Goal: Task Accomplishment & Management: Use online tool/utility

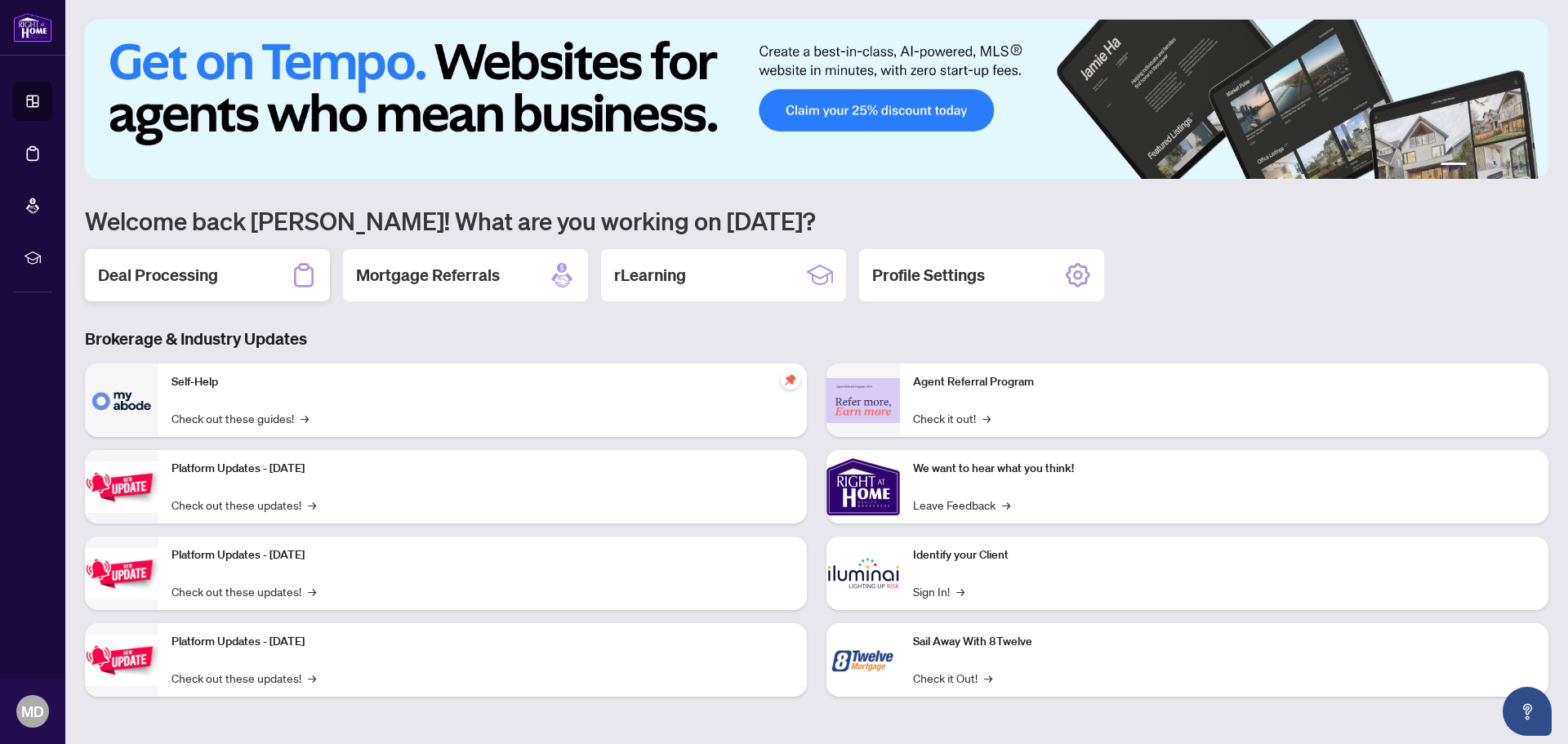
click at [166, 274] on h2 "Deal Processing" at bounding box center [158, 276] width 120 height 23
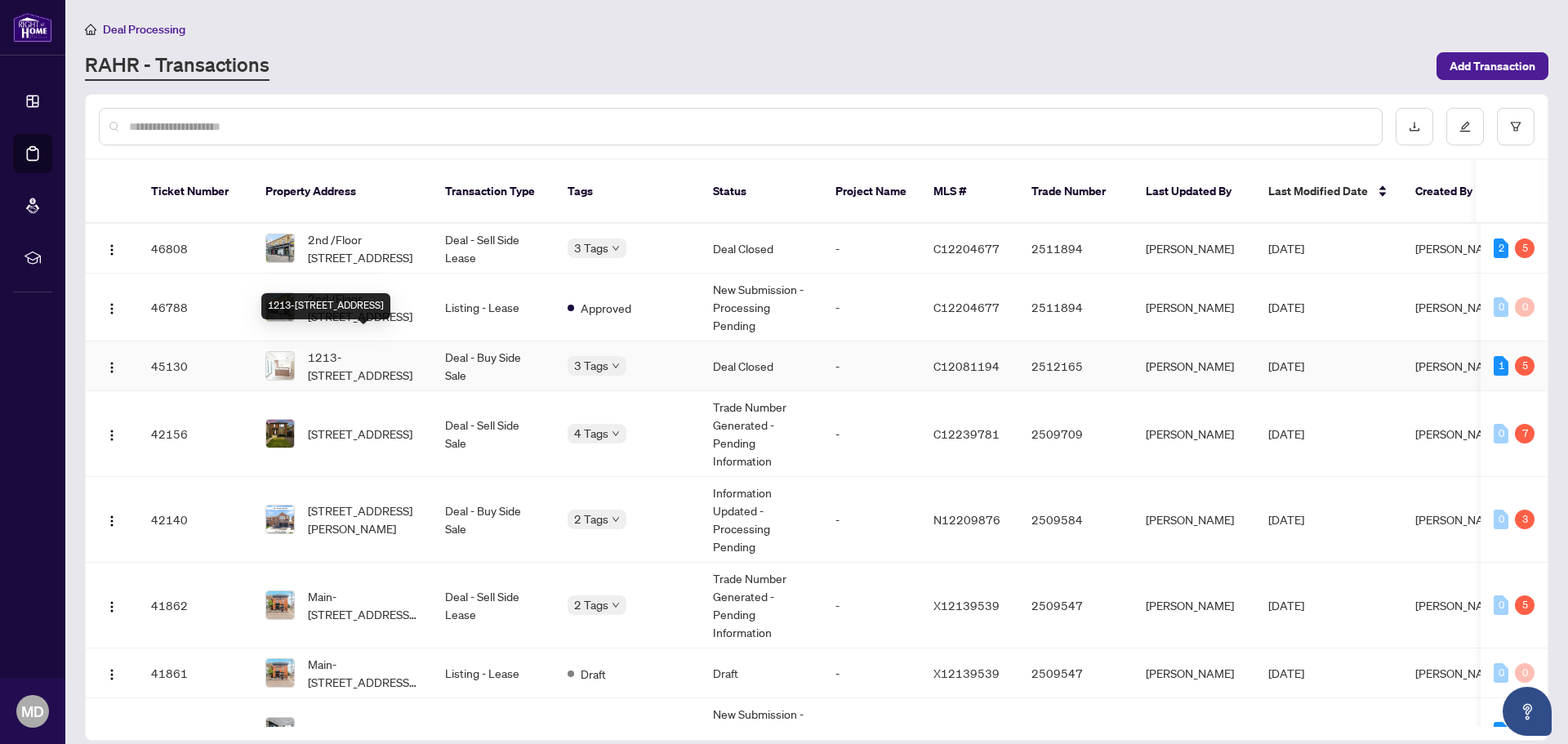
click at [368, 348] on span "1213-[STREET_ADDRESS]" at bounding box center [363, 365] width 111 height 36
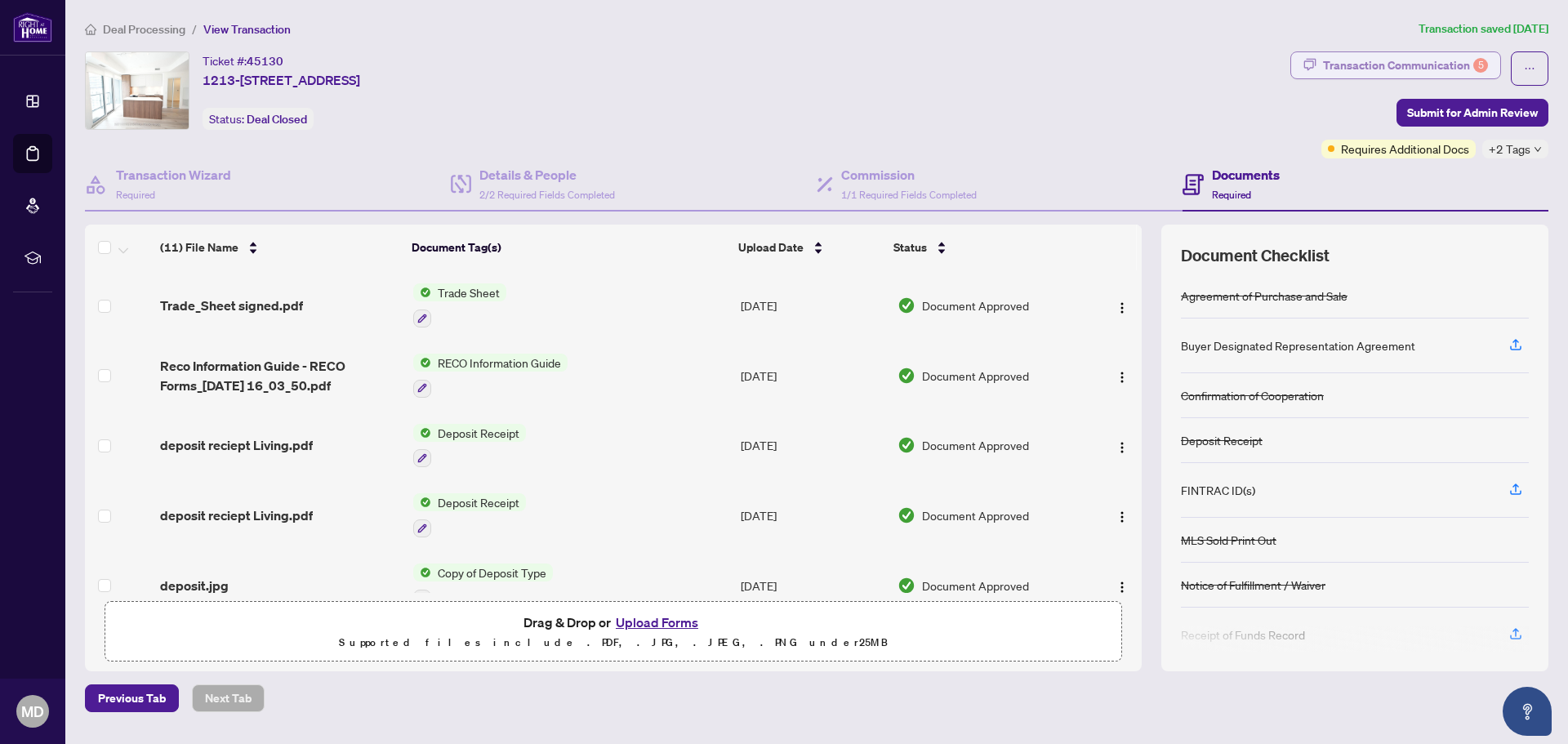
click at [1422, 68] on div "Transaction Communication 5" at bounding box center [1406, 65] width 165 height 26
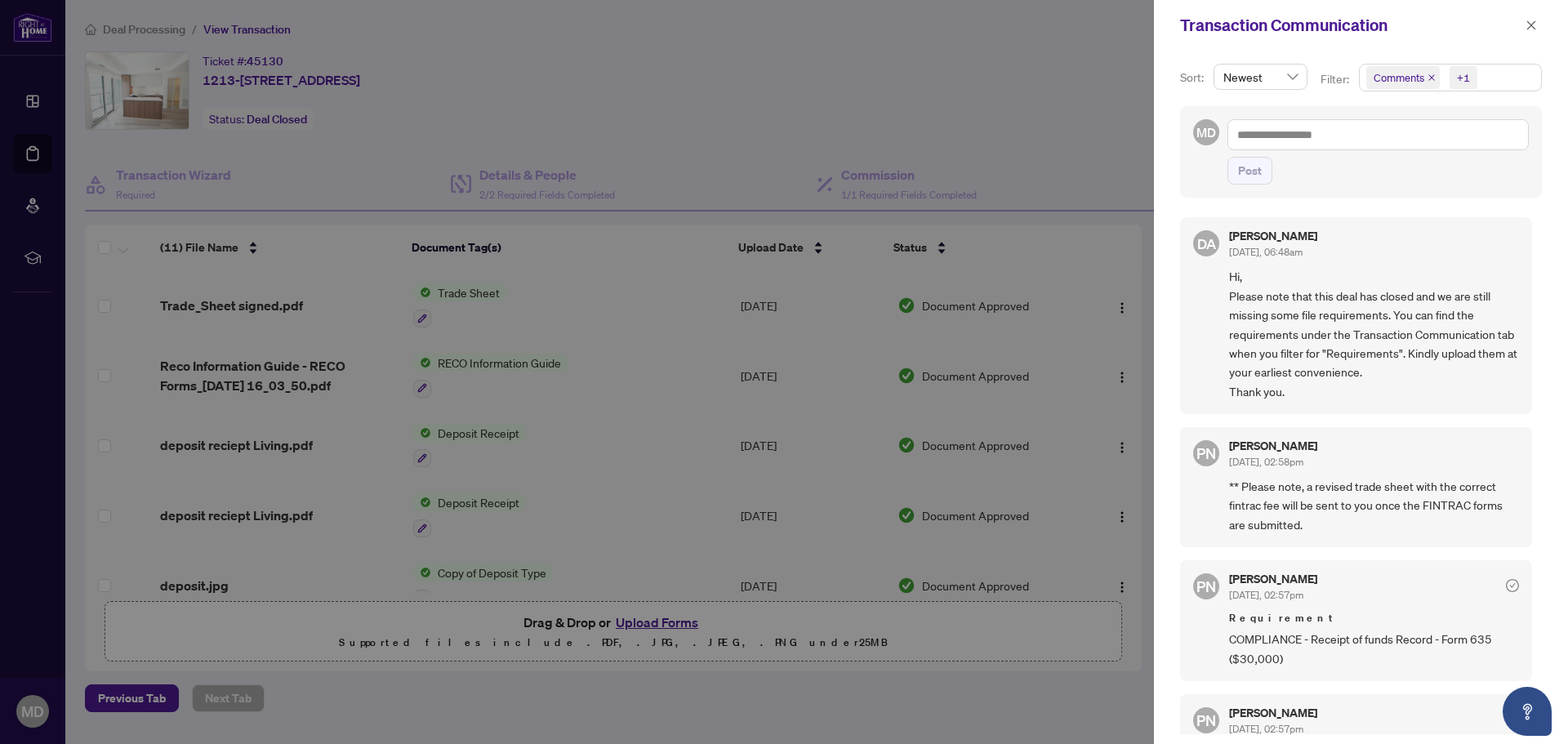
click at [1427, 78] on icon "close" at bounding box center [1431, 78] width 8 height 8
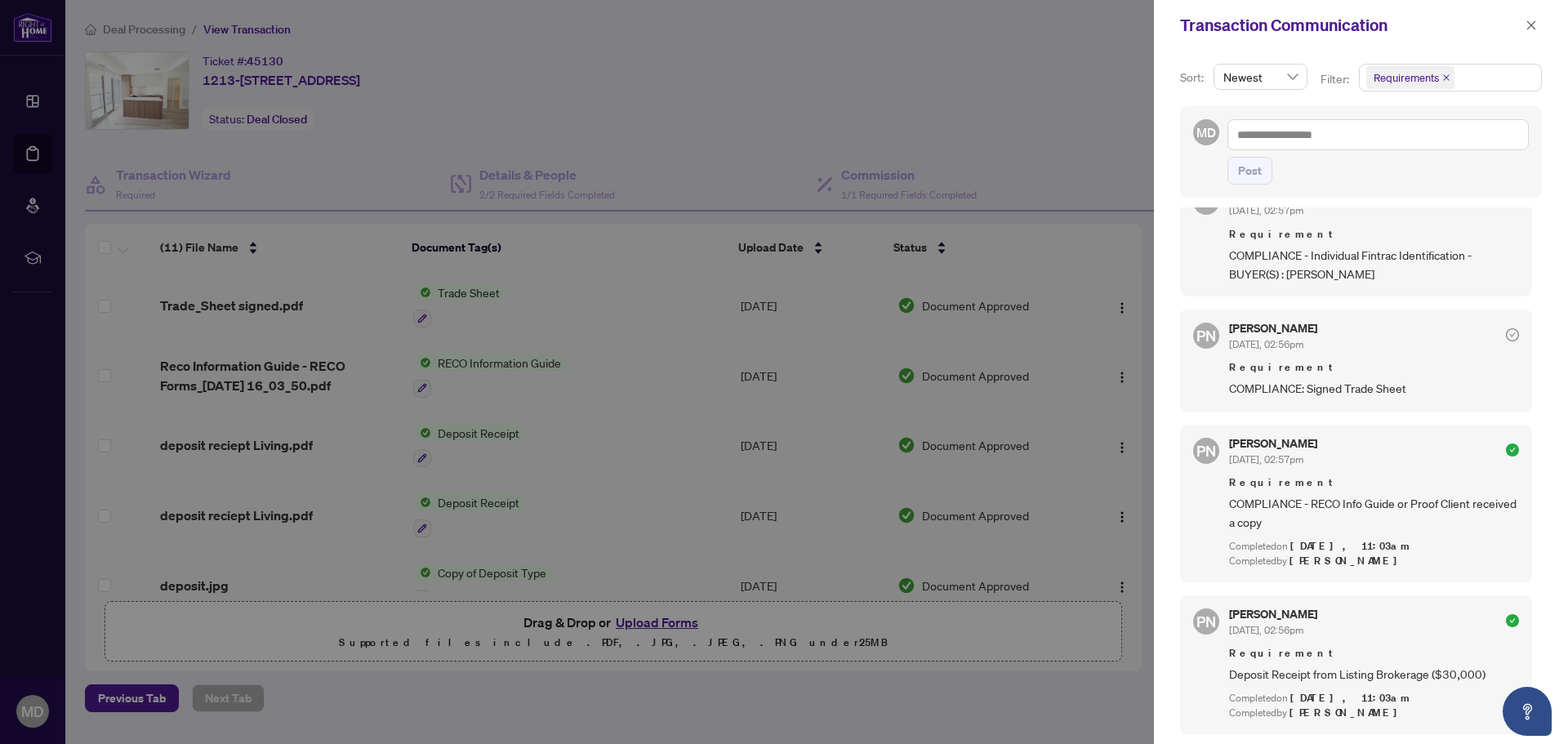
scroll to position [3, 0]
click at [1535, 27] on button "button" at bounding box center [1531, 25] width 21 height 19
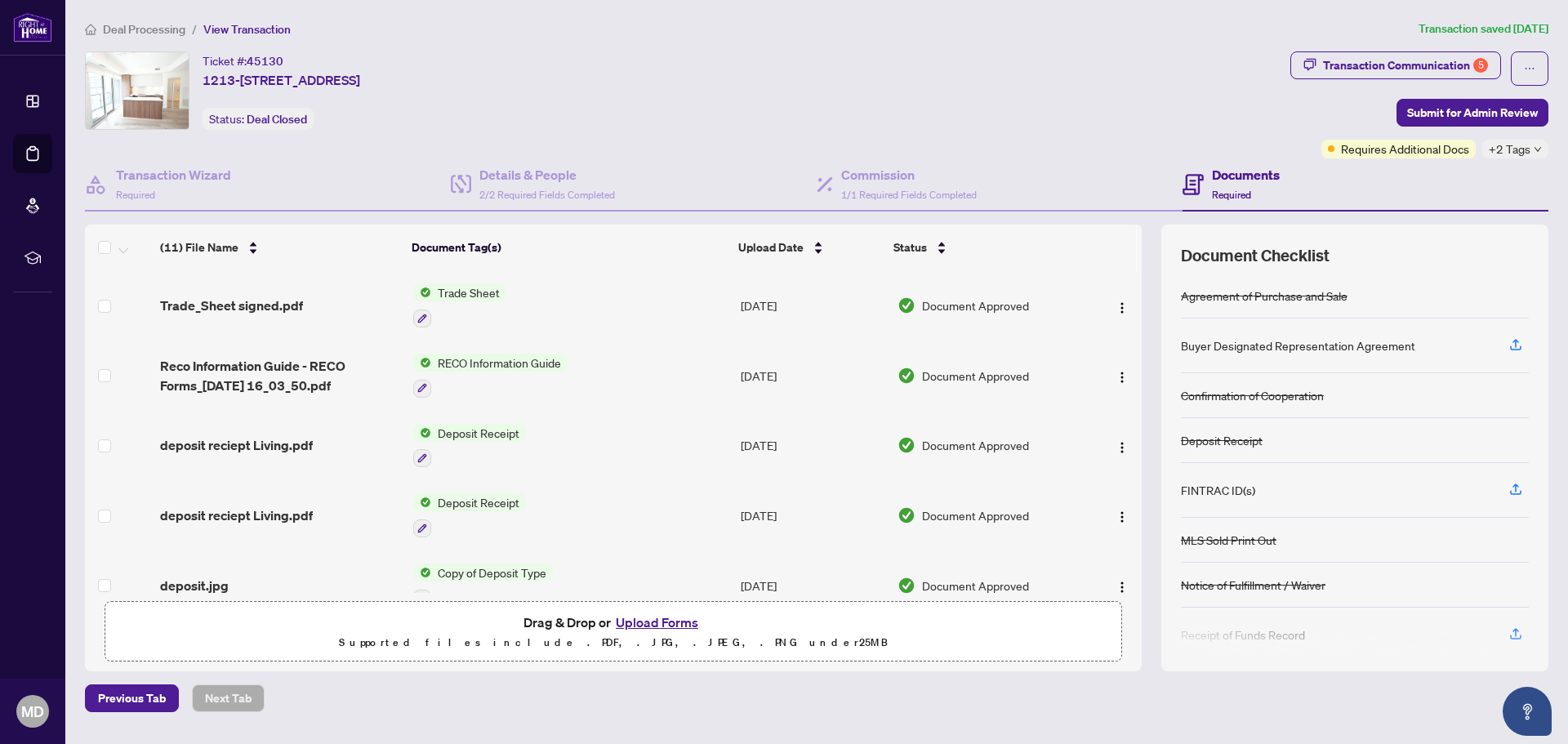
click at [144, 29] on span "Deal Processing" at bounding box center [144, 29] width 83 height 15
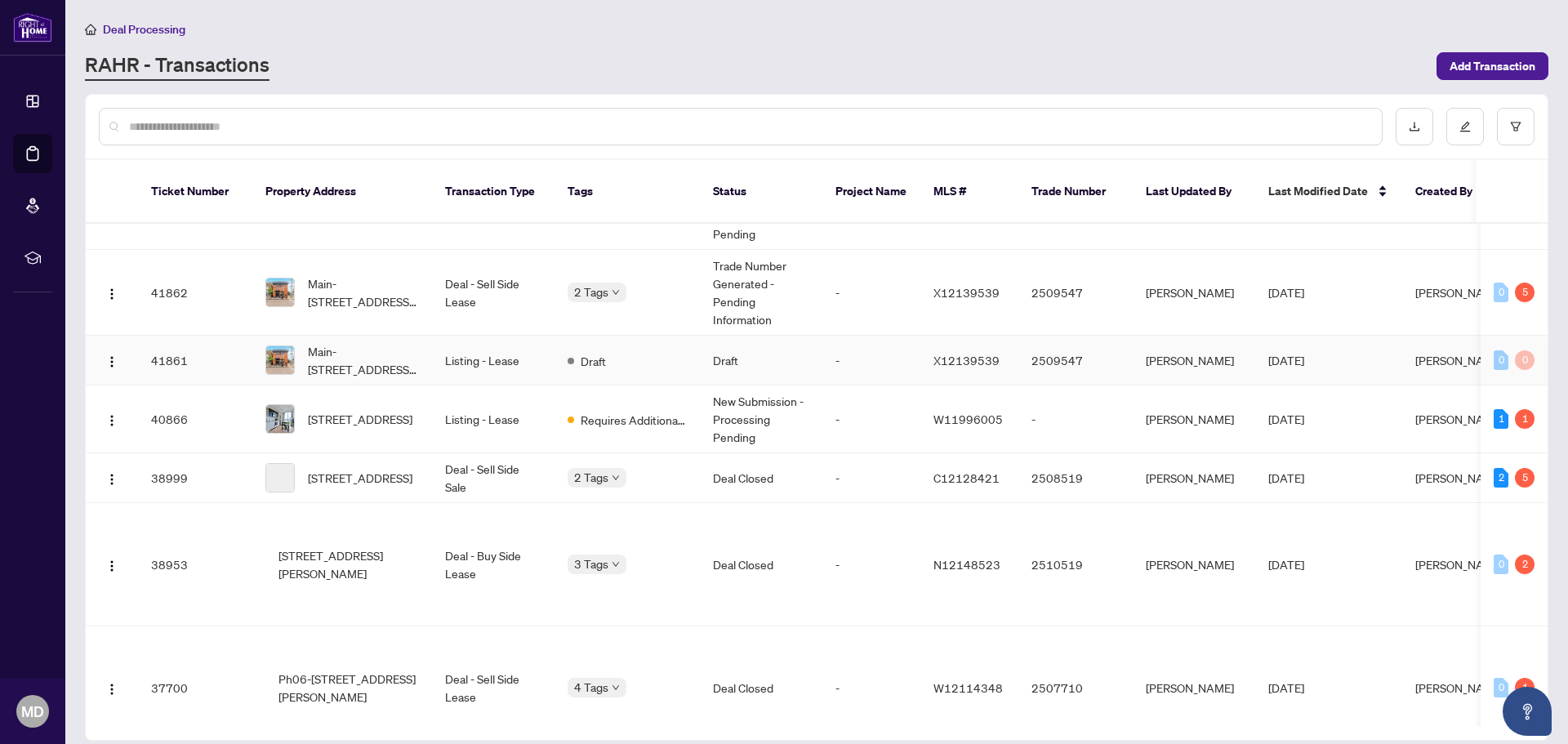
scroll to position [326, 0]
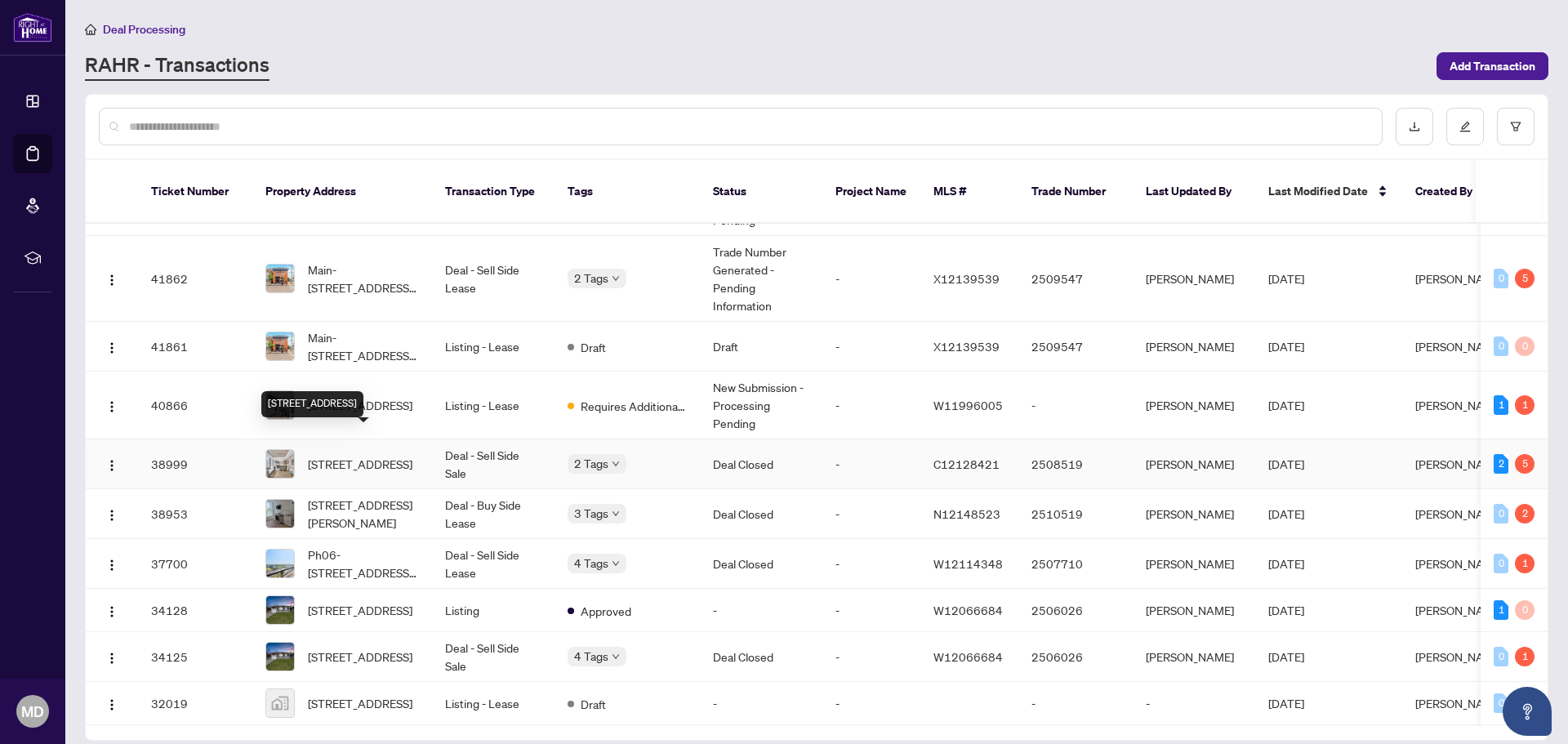
click at [353, 455] on span "[STREET_ADDRESS]" at bounding box center [360, 463] width 105 height 17
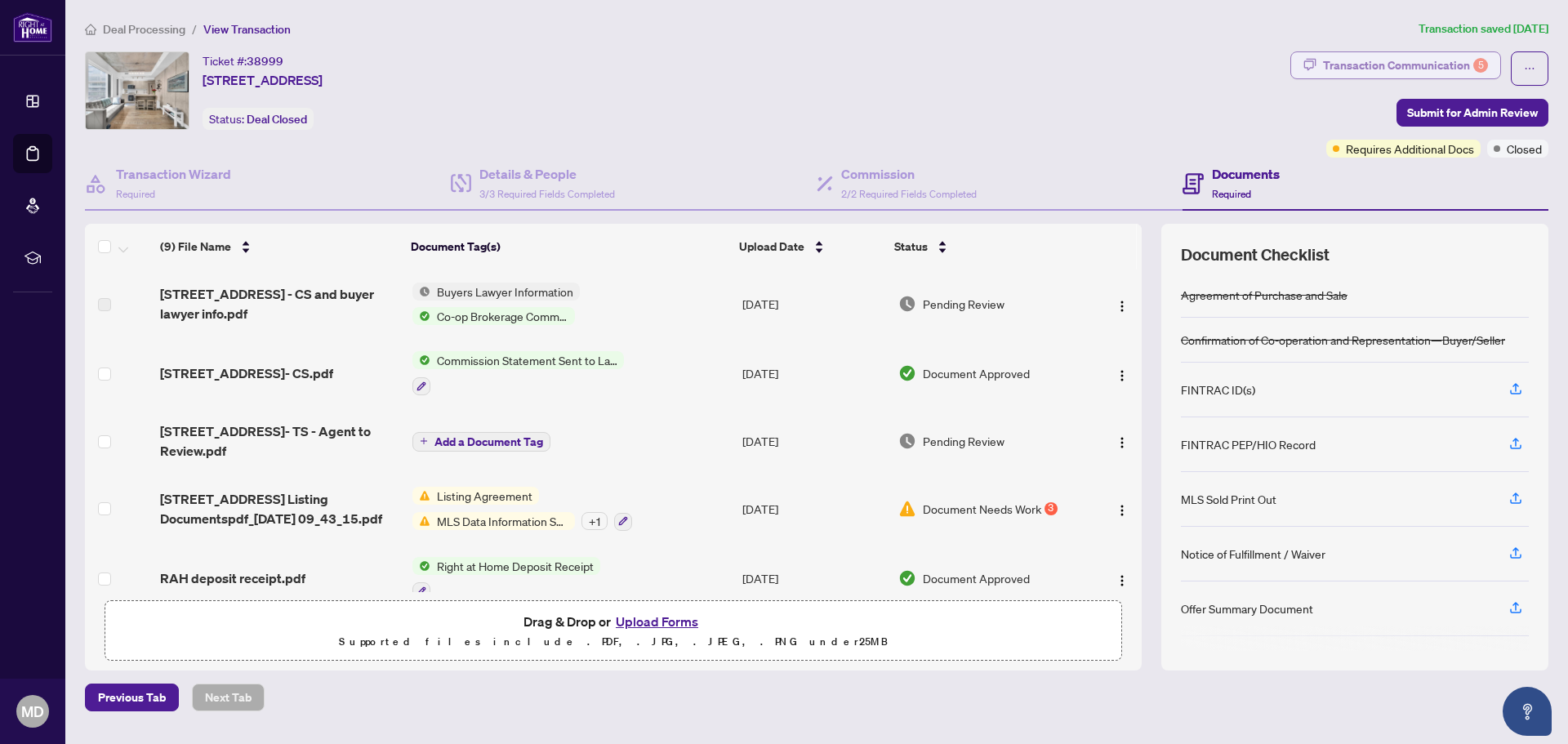
click at [1423, 70] on div "Transaction Communication 5" at bounding box center [1406, 65] width 165 height 26
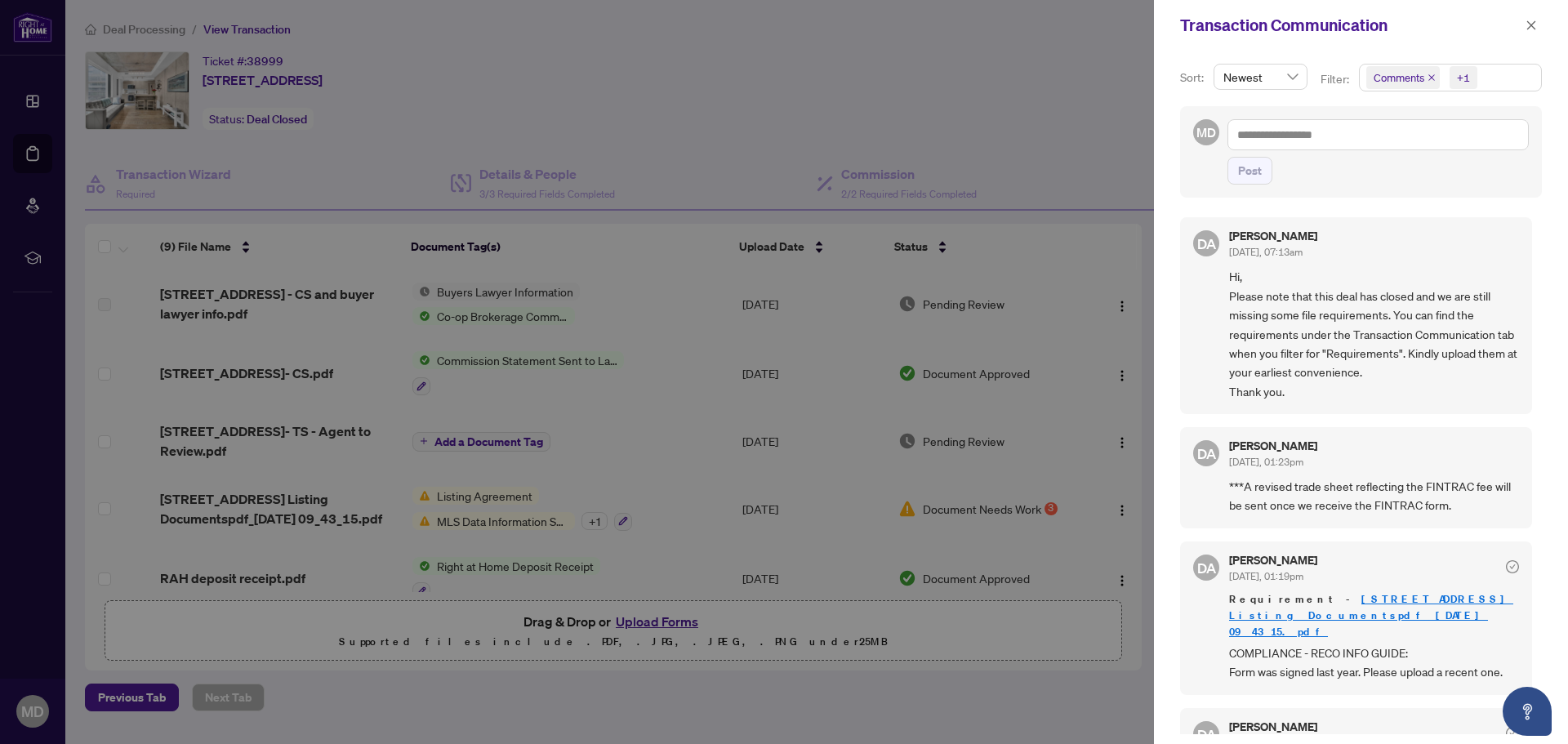
click at [1460, 85] on div "+1" at bounding box center [1463, 77] width 13 height 17
click at [1424, 178] on div "Requirements" at bounding box center [1449, 168] width 161 height 19
click at [1428, 170] on span "Requirements" at bounding box center [1427, 168] width 73 height 15
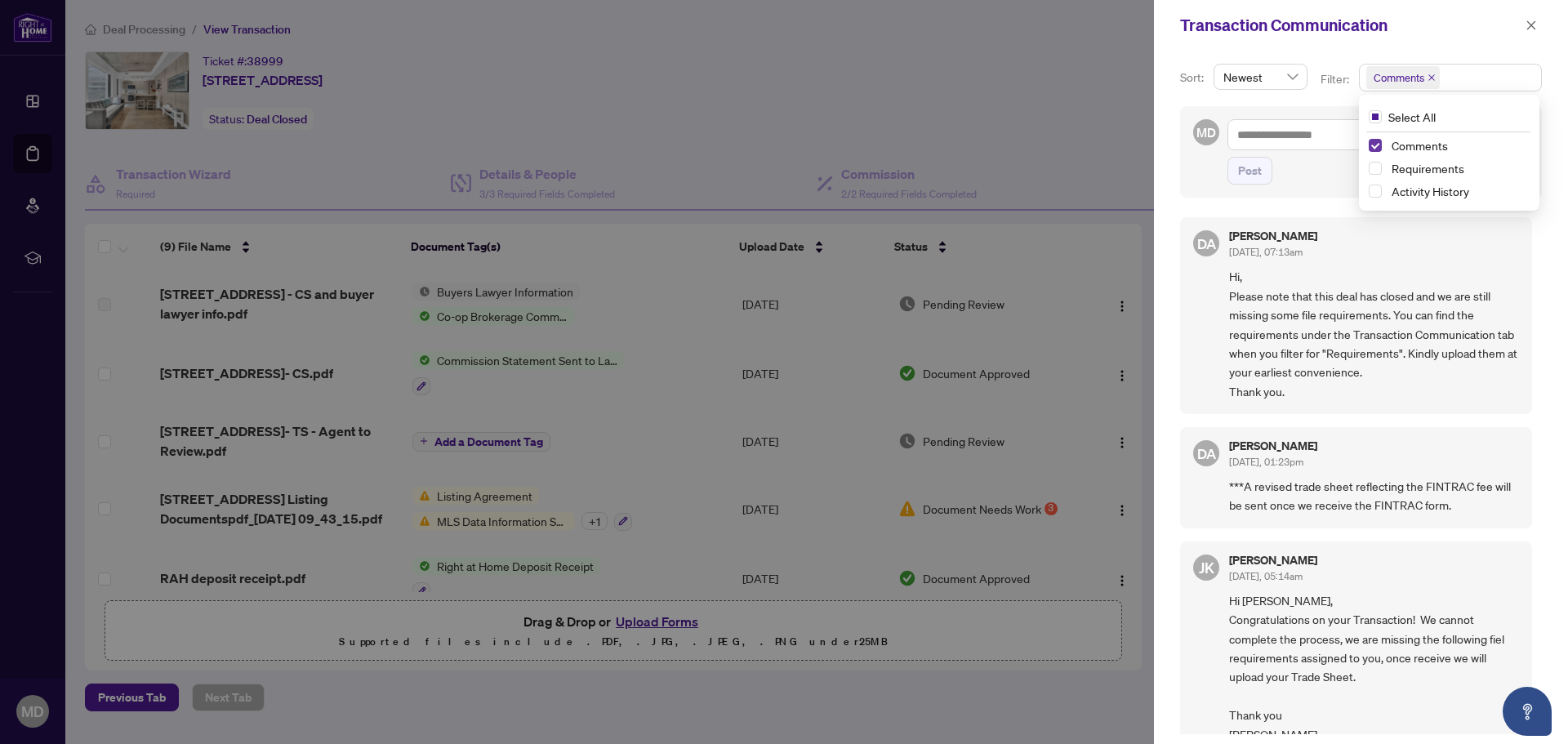
click at [1373, 148] on span "Select Comments" at bounding box center [1375, 145] width 13 height 13
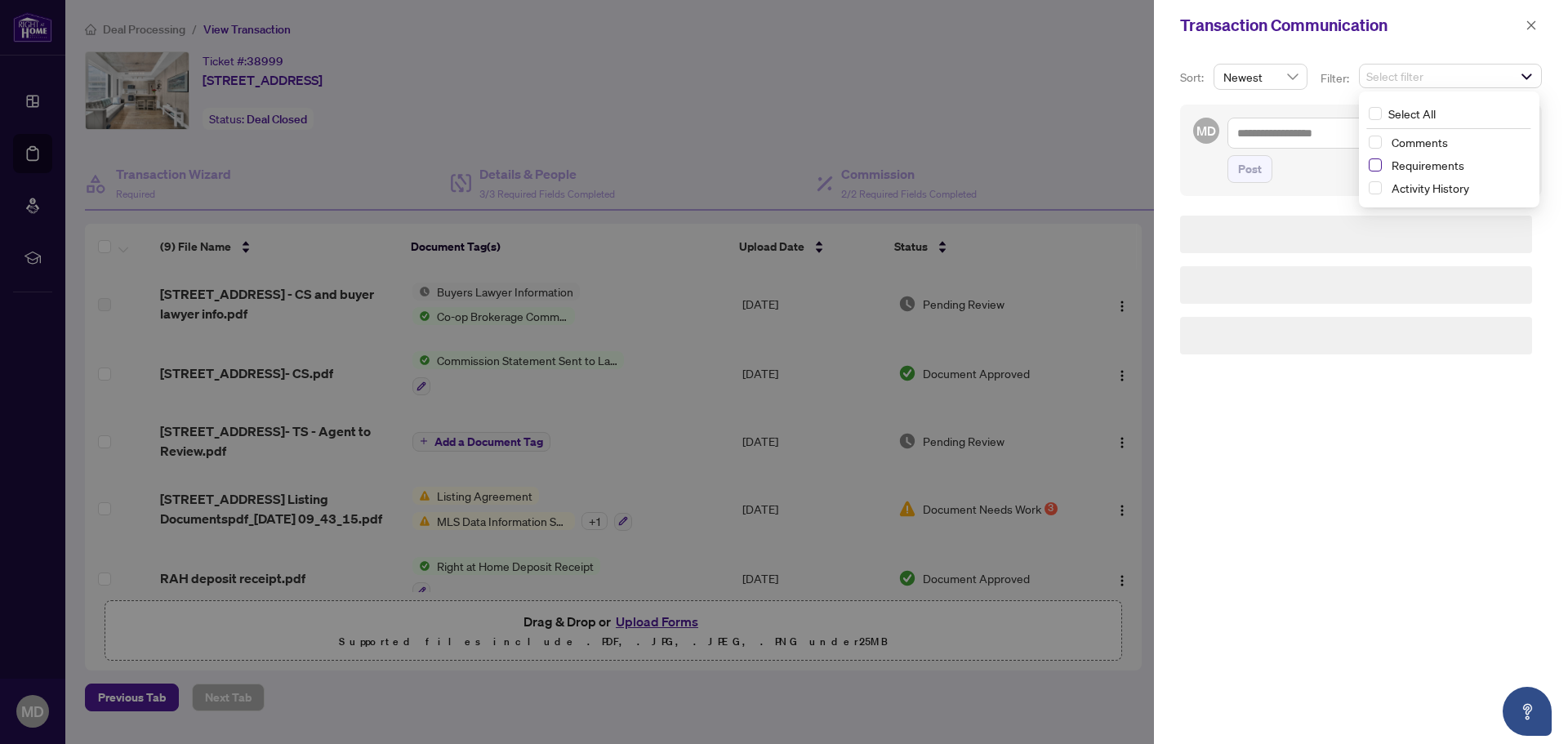
click at [1374, 166] on span "Select Requirements" at bounding box center [1375, 164] width 13 height 13
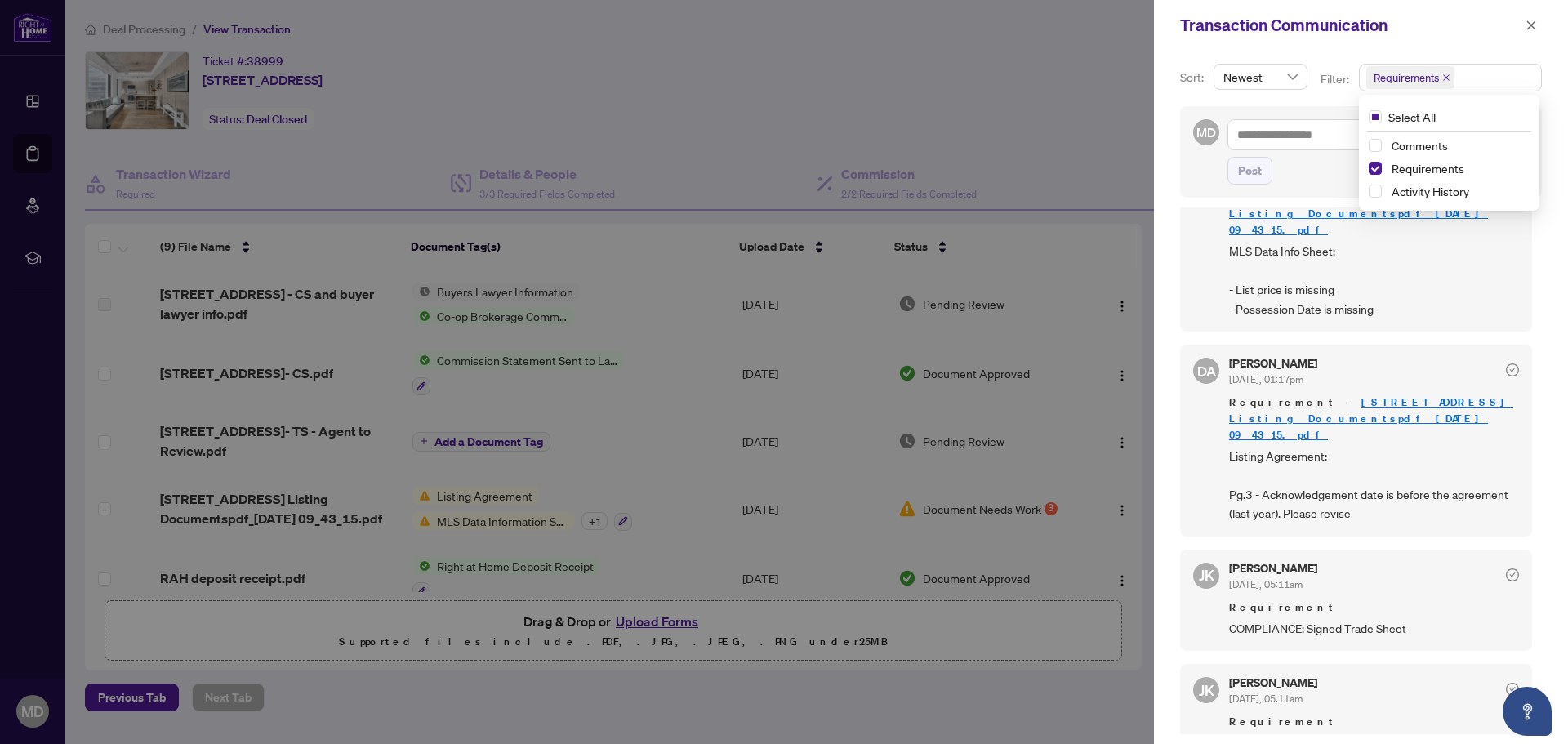
scroll to position [245, 0]
click at [1529, 24] on icon "close" at bounding box center [1531, 25] width 12 height 12
